Goal: Check status: Check status

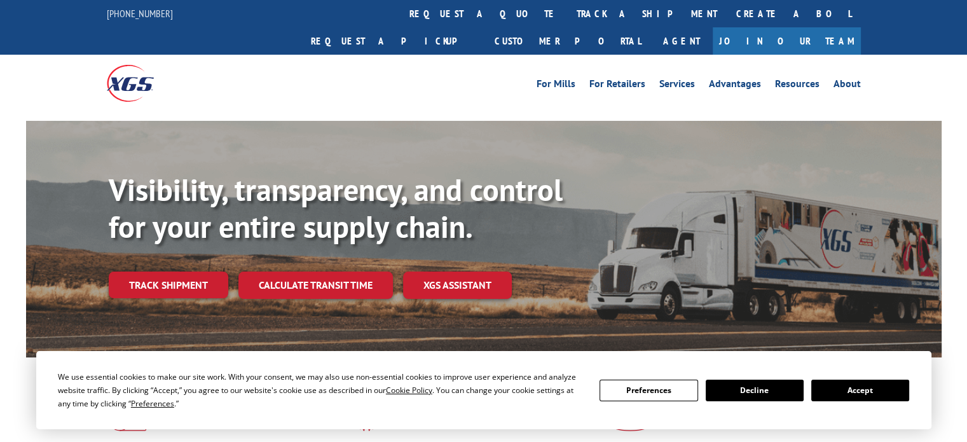
drag, startPoint x: 976, startPoint y: 51, endPoint x: 975, endPoint y: 26, distance: 25.4
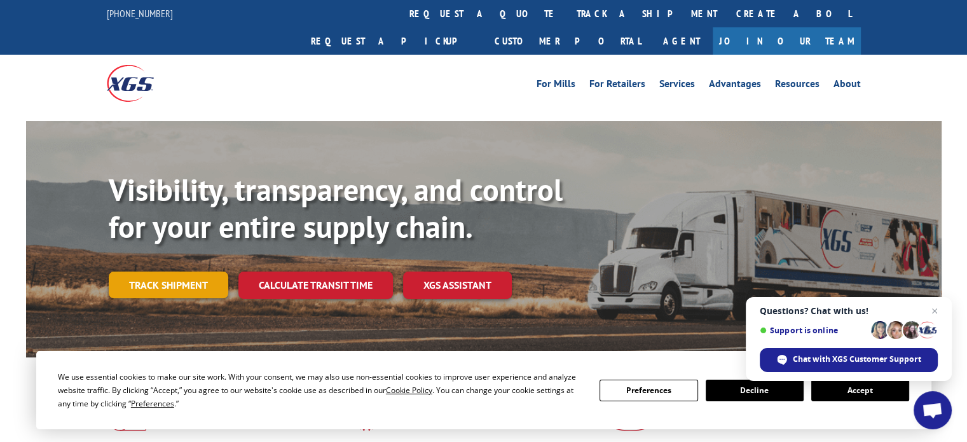
click at [158, 271] on link "Track shipment" at bounding box center [168, 284] width 119 height 27
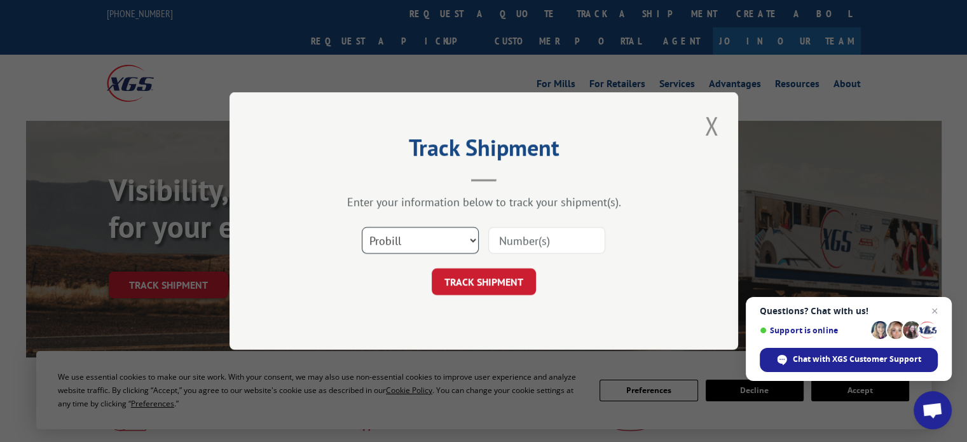
click at [432, 237] on select "Select category... Probill BOL PO" at bounding box center [420, 240] width 117 height 27
select select "bol"
click at [362, 227] on select "Select category... Probill BOL PO" at bounding box center [420, 240] width 117 height 27
click at [538, 242] on input at bounding box center [546, 240] width 117 height 27
paste input "TFD-039598.A"
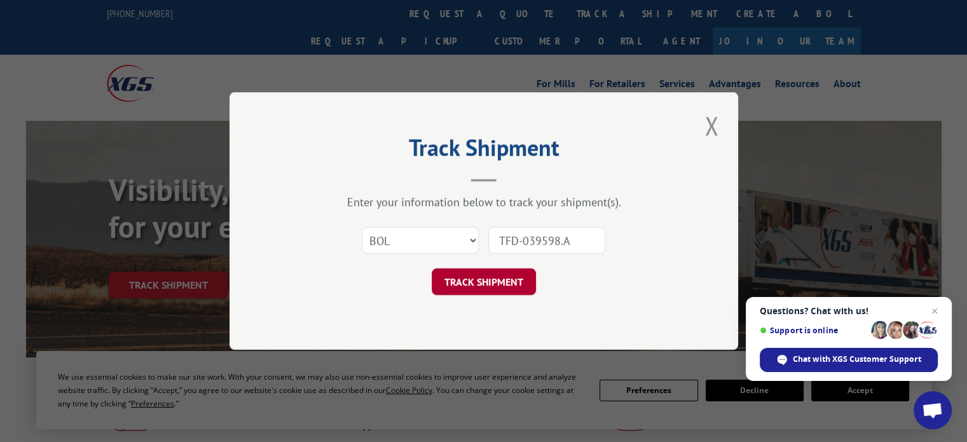
type input "TFD-039598.A"
click at [477, 278] on button "TRACK SHIPMENT" at bounding box center [484, 281] width 104 height 27
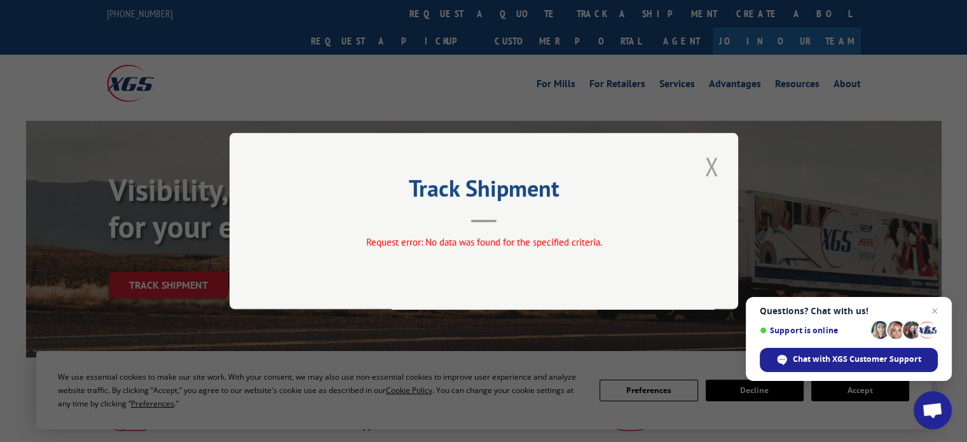
click at [714, 163] on button "Close modal" at bounding box center [711, 166] width 22 height 35
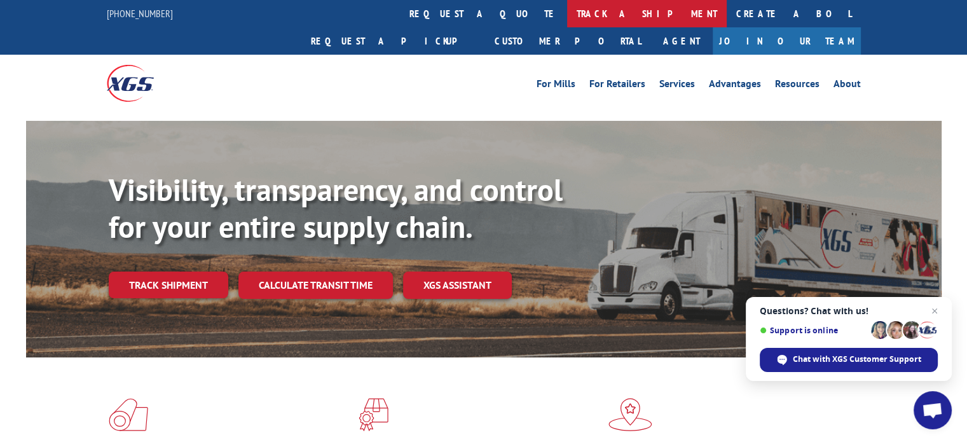
click at [567, 4] on link "track a shipment" at bounding box center [647, 13] width 160 height 27
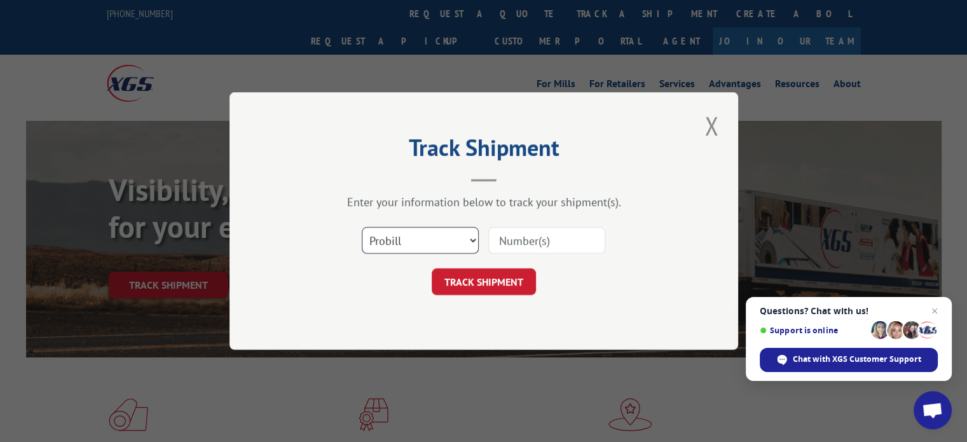
click at [414, 231] on select "Select category... Probill BOL PO" at bounding box center [420, 240] width 117 height 27
select select "bol"
click at [362, 227] on select "Select category... Probill BOL PO" at bounding box center [420, 240] width 117 height 27
click at [543, 246] on input at bounding box center [546, 240] width 117 height 27
type input "TFD-039598.A"
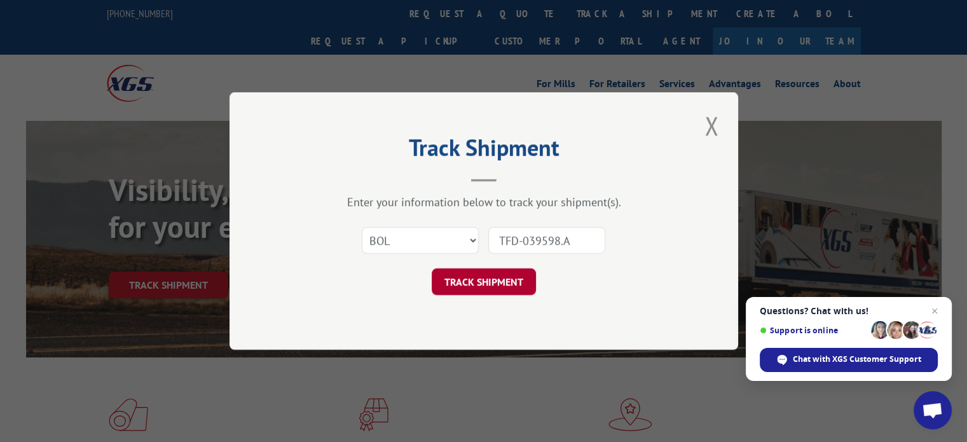
click at [484, 279] on button "TRACK SHIPMENT" at bounding box center [484, 281] width 104 height 27
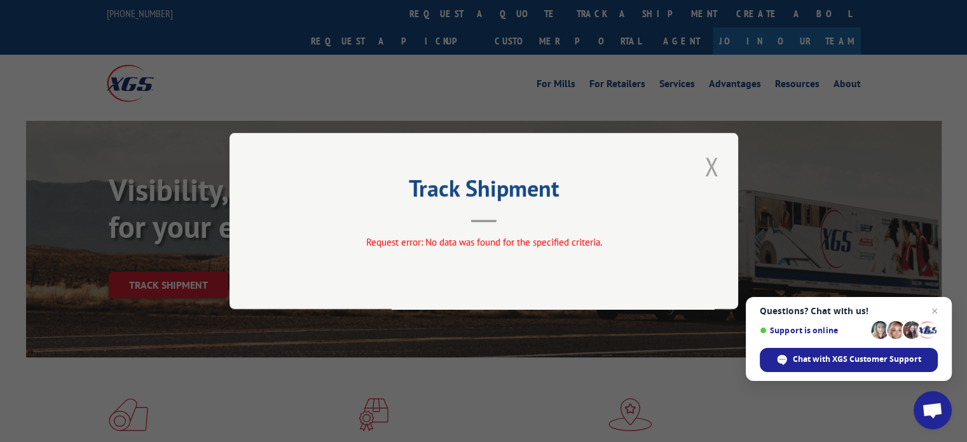
click at [712, 167] on button "Close modal" at bounding box center [711, 166] width 22 height 35
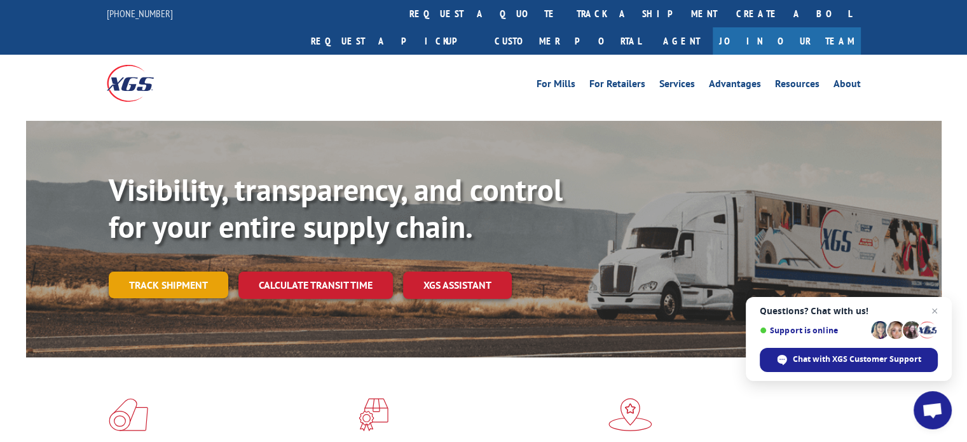
click at [173, 271] on link "Track shipment" at bounding box center [168, 284] width 119 height 27
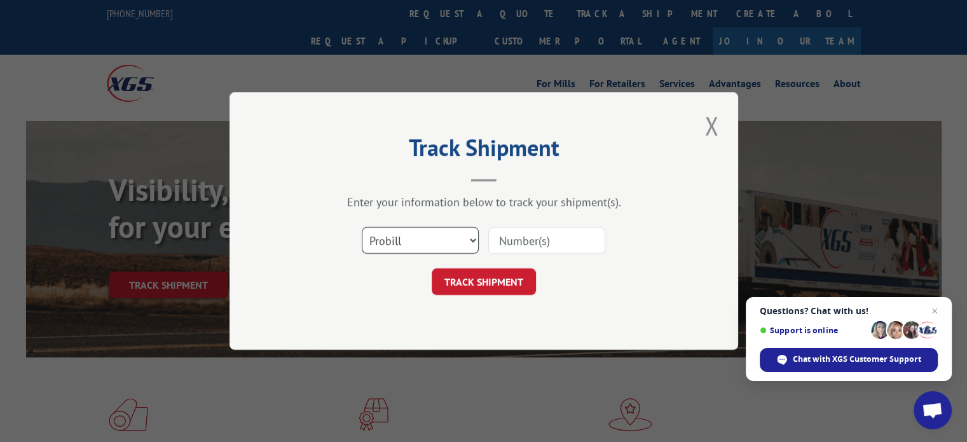
click at [407, 247] on select "Select category... Probill BOL PO" at bounding box center [420, 240] width 117 height 27
select select "bol"
click at [362, 227] on select "Select category... Probill BOL PO" at bounding box center [420, 240] width 117 height 27
click at [568, 244] on input at bounding box center [546, 240] width 117 height 27
drag, startPoint x: 568, startPoint y: 244, endPoint x: 536, endPoint y: 240, distance: 31.5
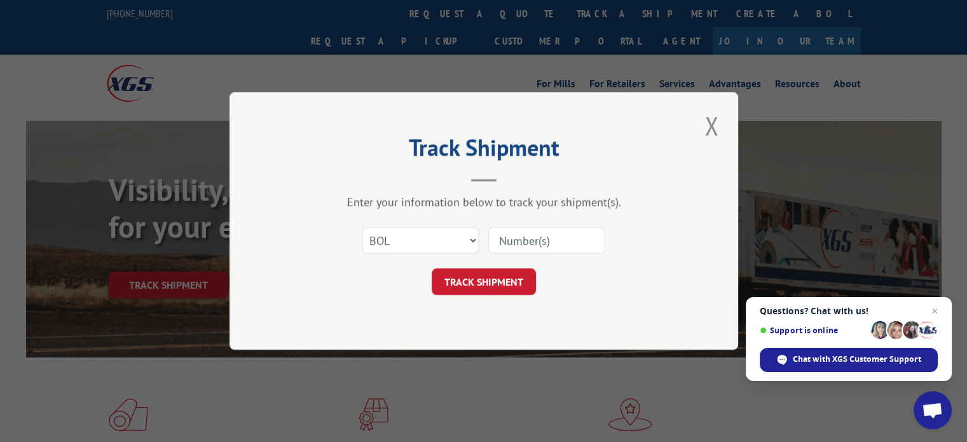
click at [536, 240] on input at bounding box center [546, 240] width 117 height 27
click at [524, 241] on input "TFD-039598.A" at bounding box center [546, 240] width 117 height 27
type input "039598.A"
click at [480, 282] on button "TRACK SHIPMENT" at bounding box center [484, 281] width 104 height 27
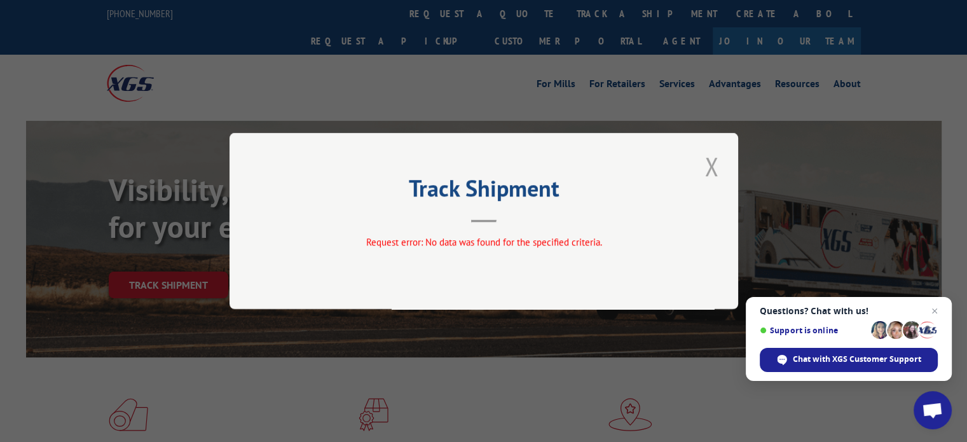
click at [708, 165] on button "Close modal" at bounding box center [711, 166] width 22 height 35
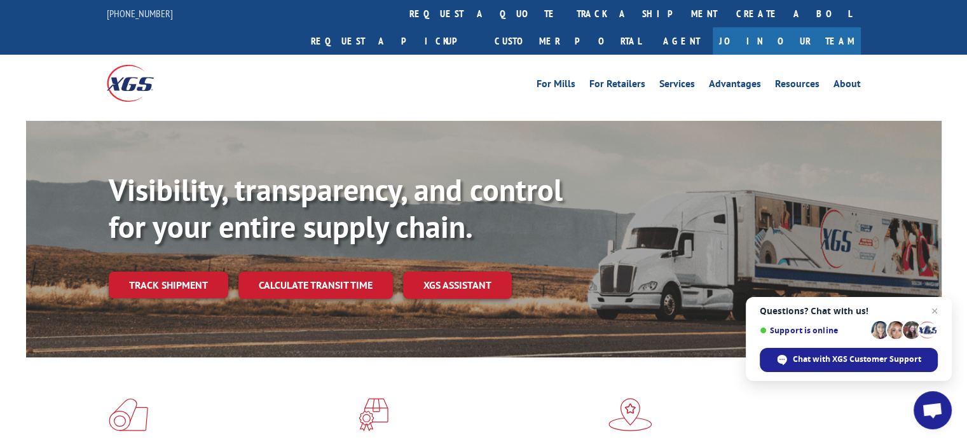
click at [155, 241] on div "Visibility, transparency, and control for your entire supply chain. Track shipm…" at bounding box center [525, 260] width 833 height 177
click at [154, 271] on link "Track shipment" at bounding box center [168, 284] width 119 height 27
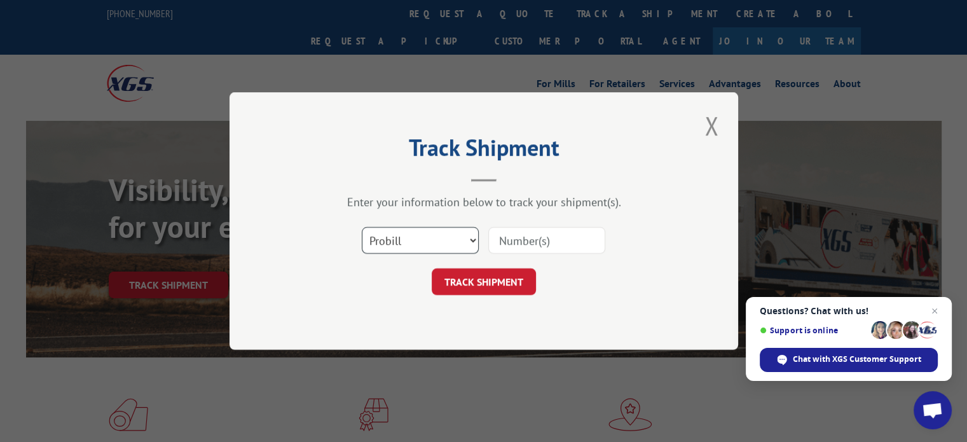
click at [436, 245] on select "Select category... Probill BOL PO" at bounding box center [420, 240] width 117 height 27
select select "bol"
click at [362, 227] on select "Select category... Probill BOL PO" at bounding box center [420, 240] width 117 height 27
click at [541, 238] on input at bounding box center [546, 240] width 117 height 27
drag, startPoint x: 541, startPoint y: 238, endPoint x: 525, endPoint y: 238, distance: 15.9
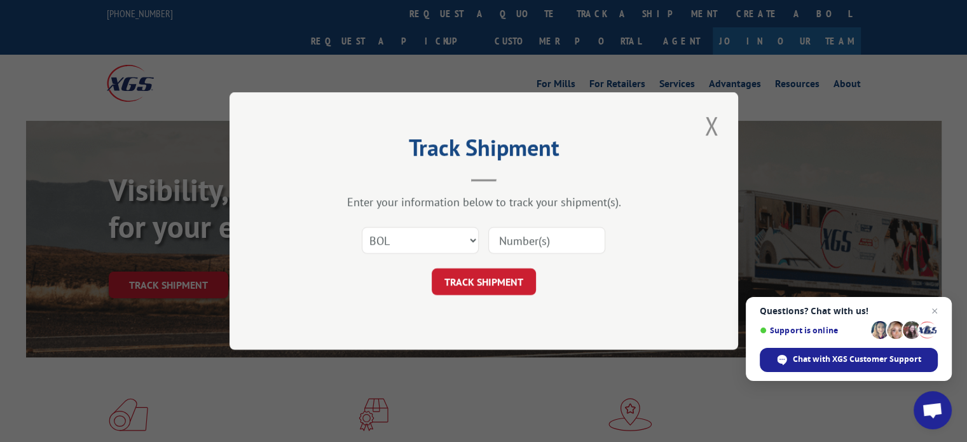
click at [525, 238] on input at bounding box center [546, 240] width 117 height 27
type input "039598"
click at [473, 279] on button "TRACK SHIPMENT" at bounding box center [484, 281] width 104 height 27
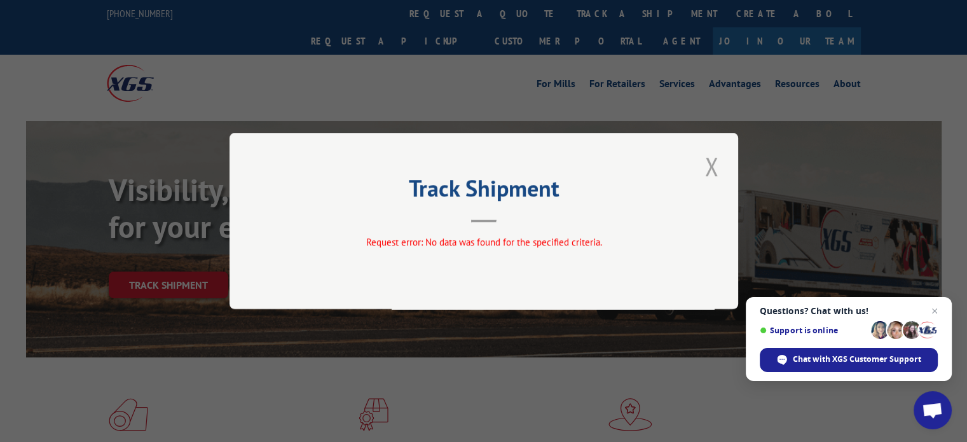
click at [714, 158] on button "Close modal" at bounding box center [711, 166] width 22 height 35
